Goal: Share content: Share content

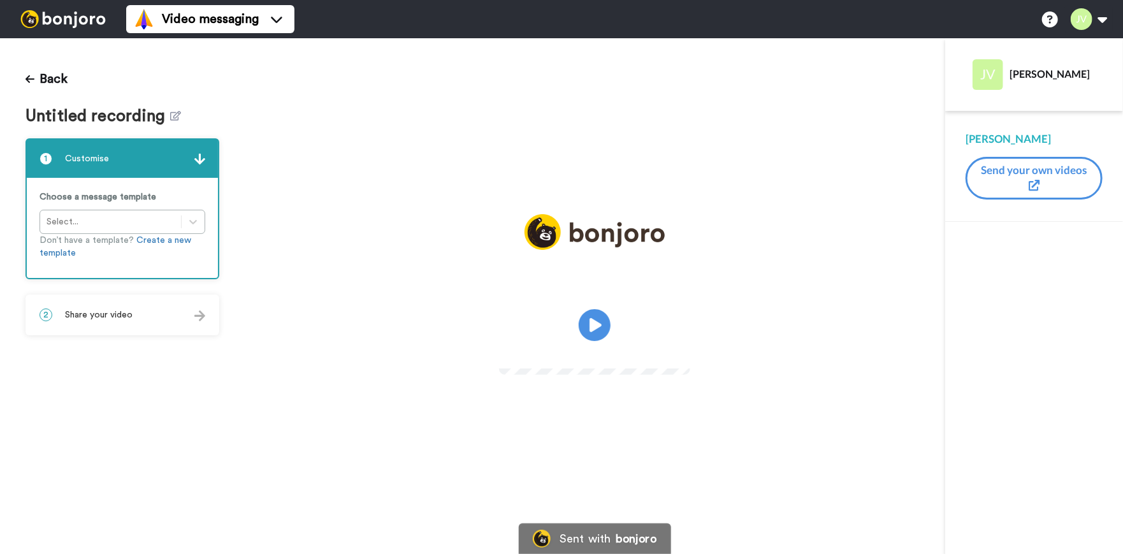
click at [130, 313] on span "Share your video" at bounding box center [99, 314] width 68 height 13
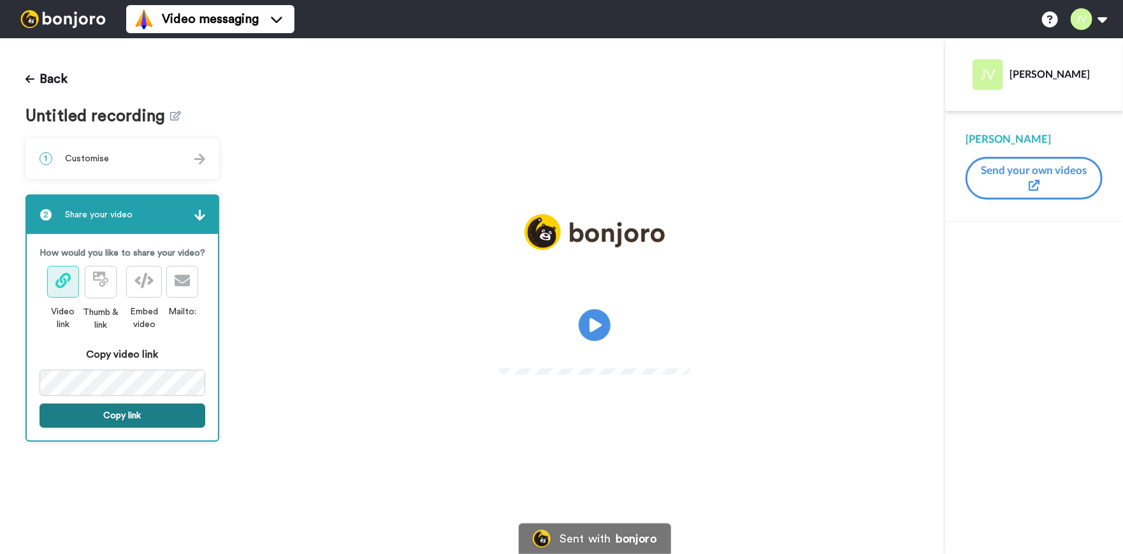
drag, startPoint x: 150, startPoint y: 417, endPoint x: 122, endPoint y: 406, distance: 30.3
click at [150, 418] on button "Copy link" at bounding box center [123, 415] width 166 height 24
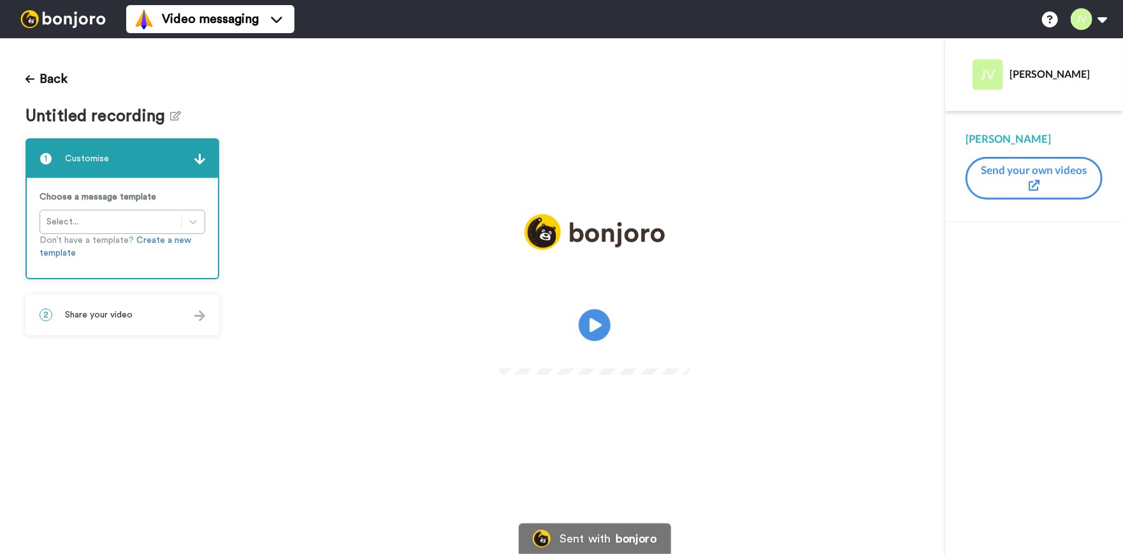
click at [120, 312] on span "Share your video" at bounding box center [99, 314] width 68 height 13
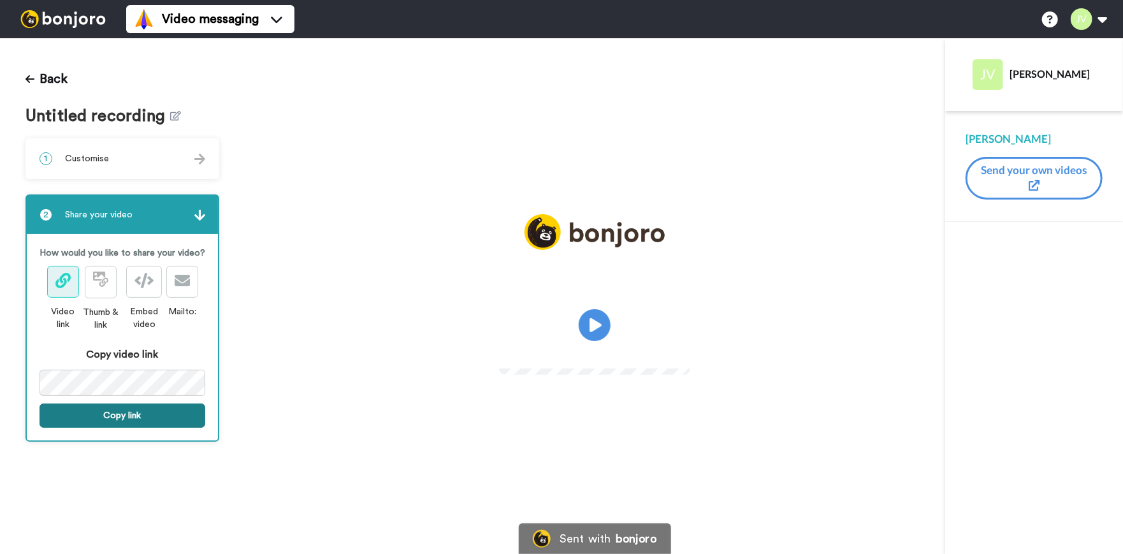
click at [140, 422] on button "Copy link" at bounding box center [123, 415] width 166 height 24
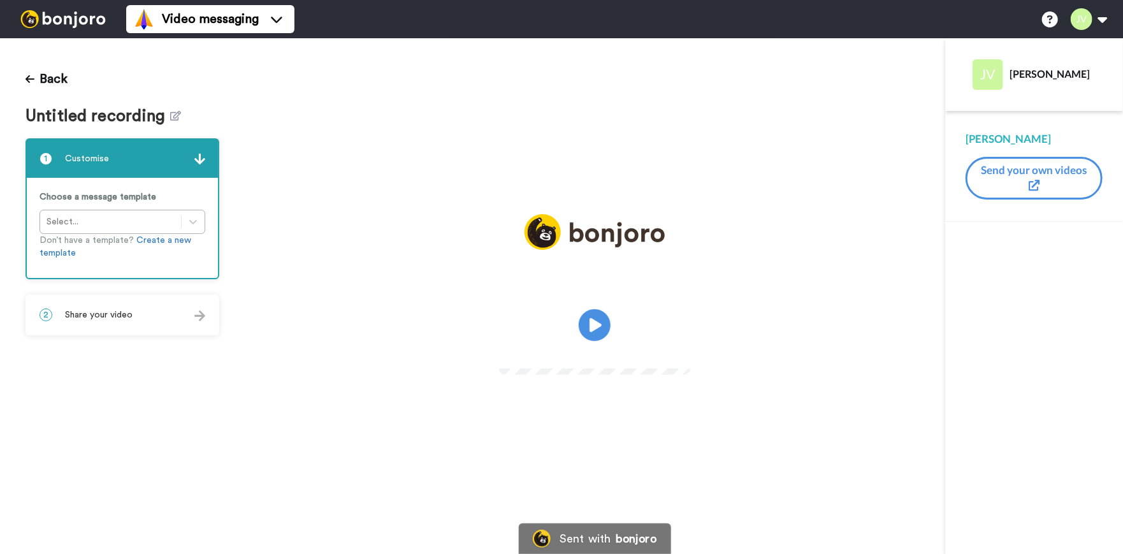
click at [117, 315] on span "Share your video" at bounding box center [99, 314] width 68 height 13
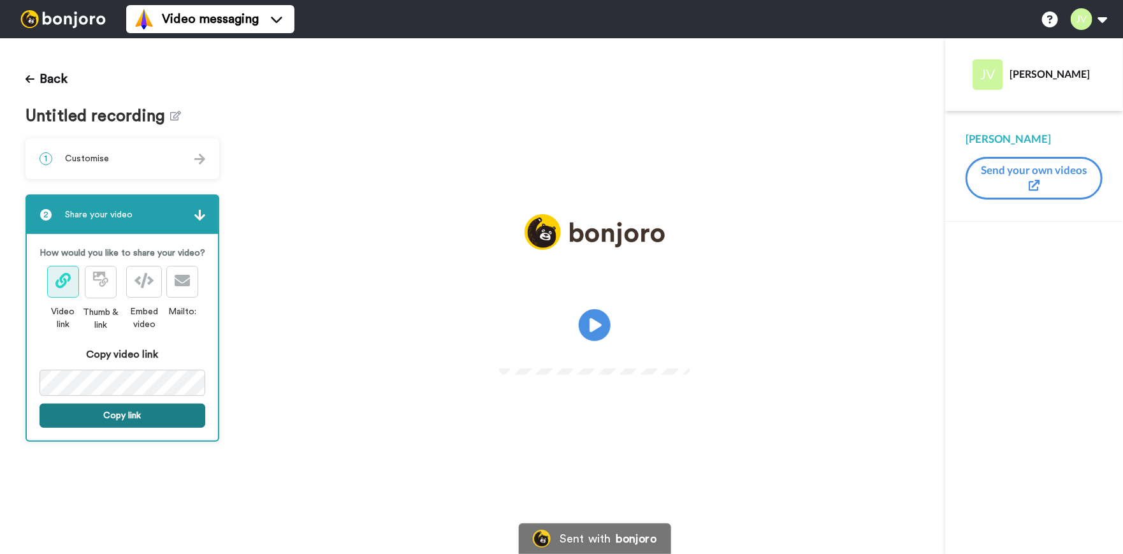
click at [169, 411] on button "Copy link" at bounding box center [123, 415] width 166 height 24
